Goal: Task Accomplishment & Management: Manage account settings

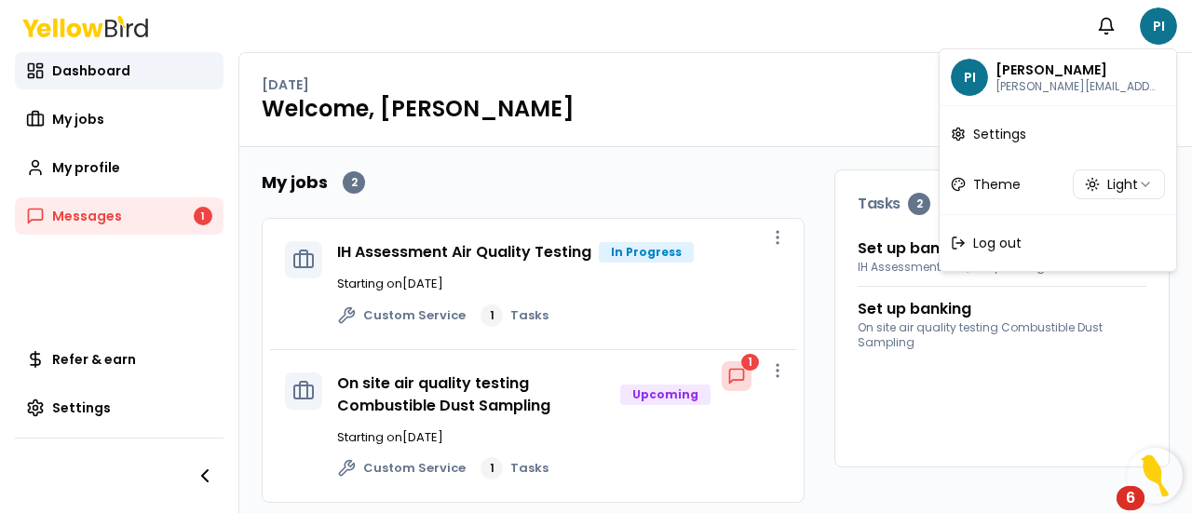
scroll to position [10, 0]
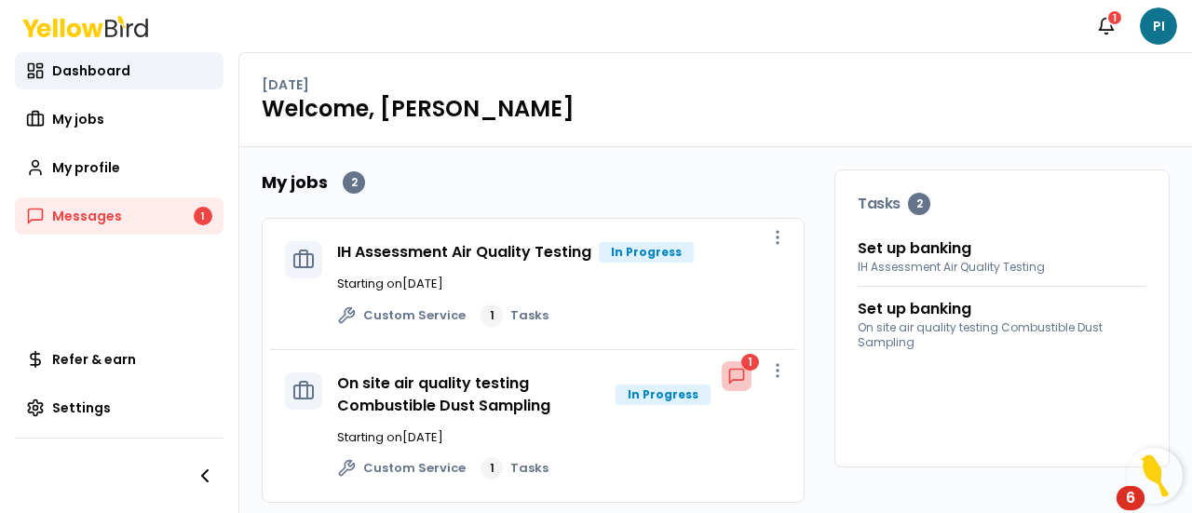
click at [727, 373] on icon at bounding box center [736, 376] width 19 height 19
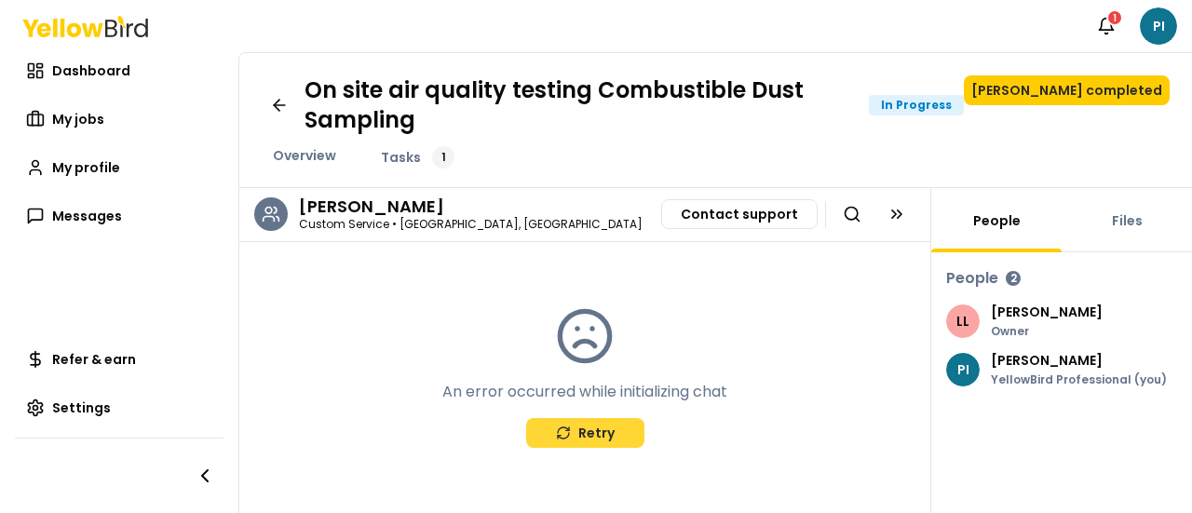
click at [607, 429] on button "Retry" at bounding box center [585, 433] width 118 height 30
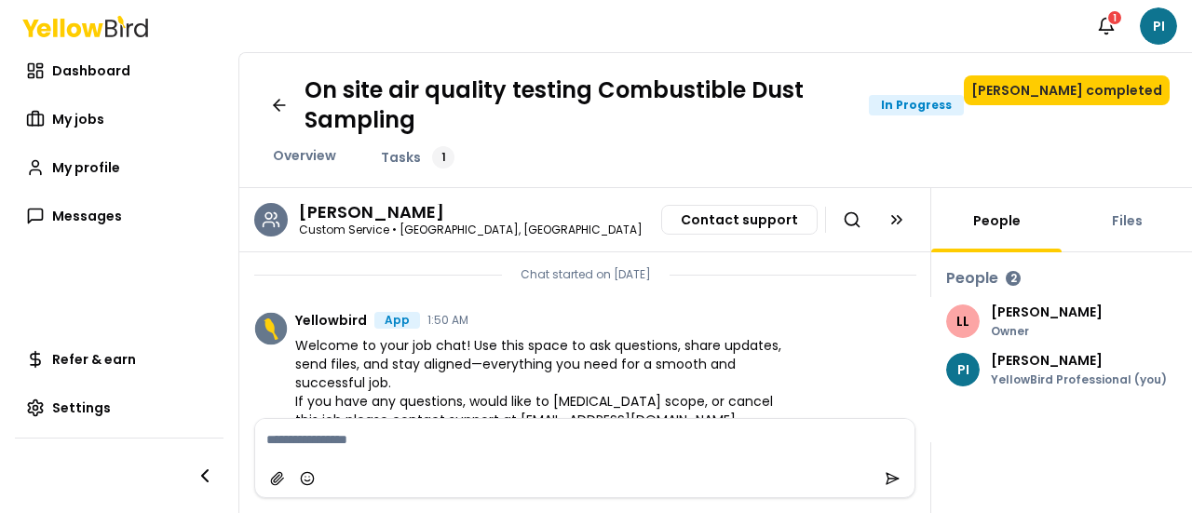
scroll to position [1, 0]
click at [318, 204] on h3 "Lori Lopez" at bounding box center [371, 212] width 145 height 17
